Goal: Task Accomplishment & Management: Use online tool/utility

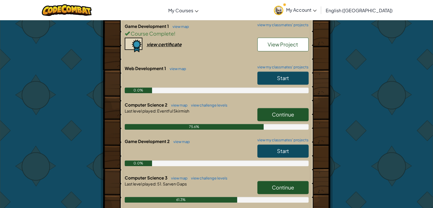
scroll to position [313, 0]
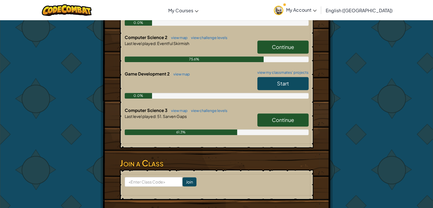
click at [268, 120] on link "Continue" at bounding box center [282, 119] width 51 height 13
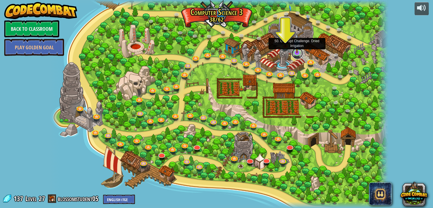
click at [299, 53] on link at bounding box center [296, 53] width 11 height 11
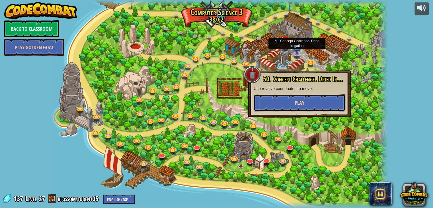
click at [300, 101] on span "Play" at bounding box center [300, 102] width 10 height 7
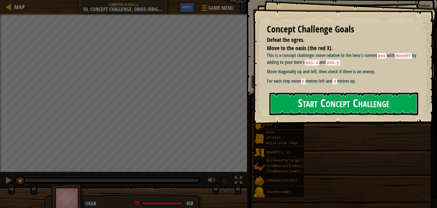
click at [318, 97] on button "Start Concept Challenge" at bounding box center [344, 103] width 149 height 22
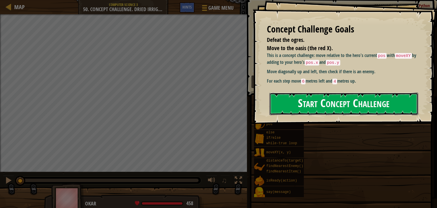
click at [318, 97] on button "Start Concept Challenge" at bounding box center [344, 103] width 149 height 22
